Goal: Check status: Check status

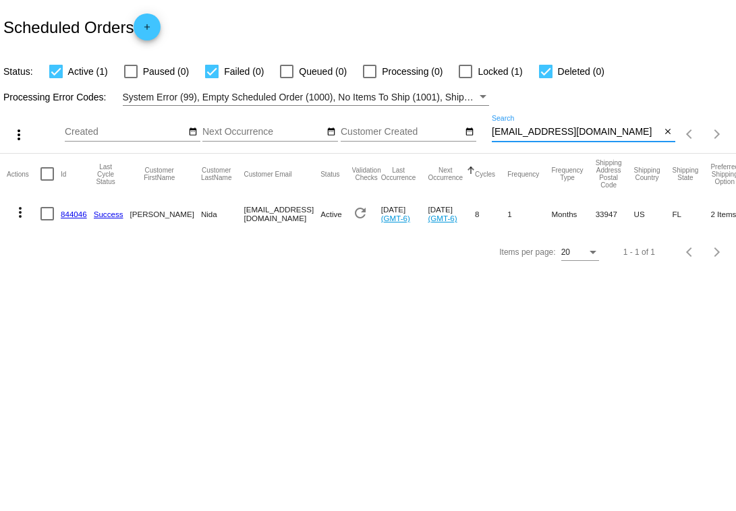
drag, startPoint x: 633, startPoint y: 134, endPoint x: 438, endPoint y: 139, distance: 195.1
click at [438, 139] on div "more_vert Oct Jan Feb Mar Apr 1" at bounding box center [368, 130] width 736 height 48
paste input "txartist62@g"
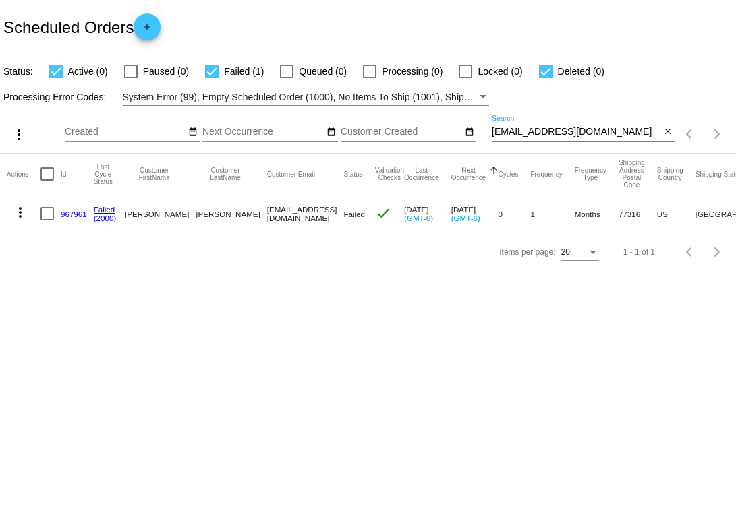
type input "[EMAIL_ADDRESS][DOMAIN_NAME]"
click at [67, 214] on link "967961" at bounding box center [74, 214] width 26 height 9
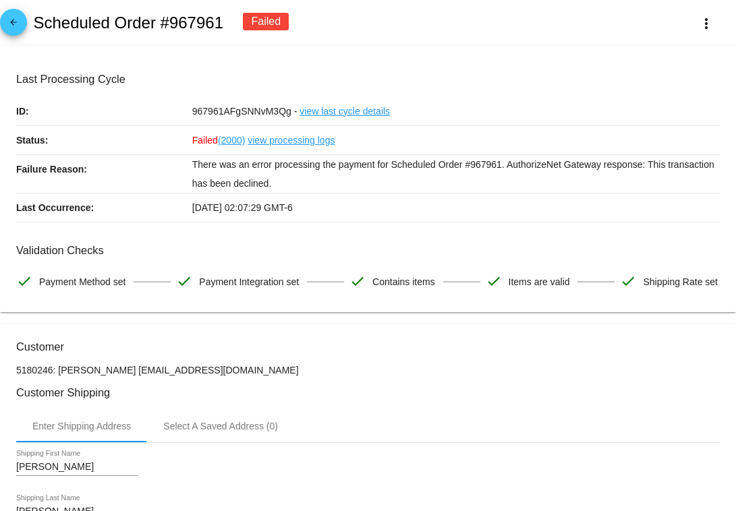
scroll to position [245, 0]
